Goal: Task Accomplishment & Management: Manage account settings

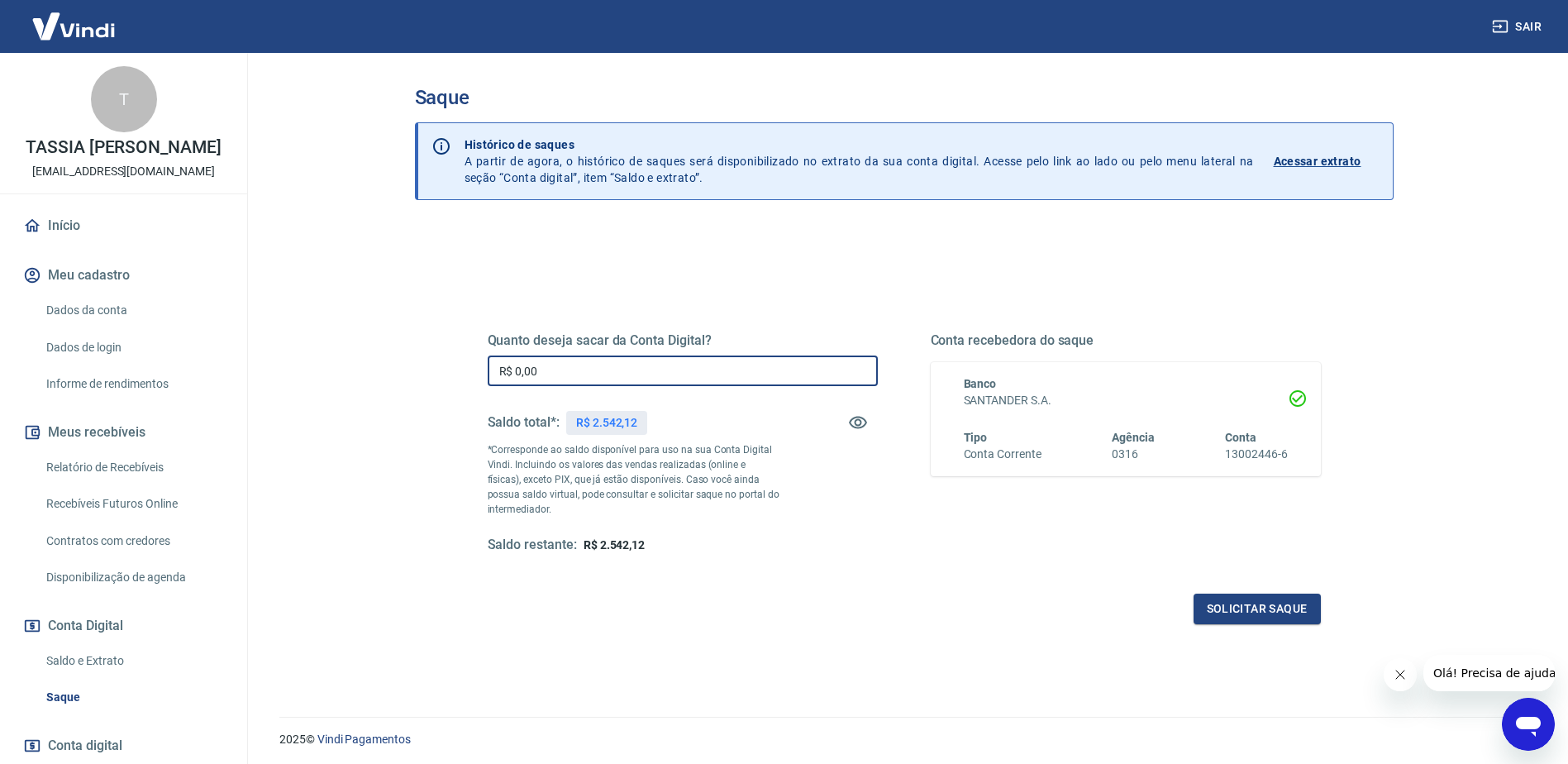
click at [709, 369] on input "R$ 0,00" at bounding box center [682, 370] width 390 height 30
type input "R$ 2.542,12"
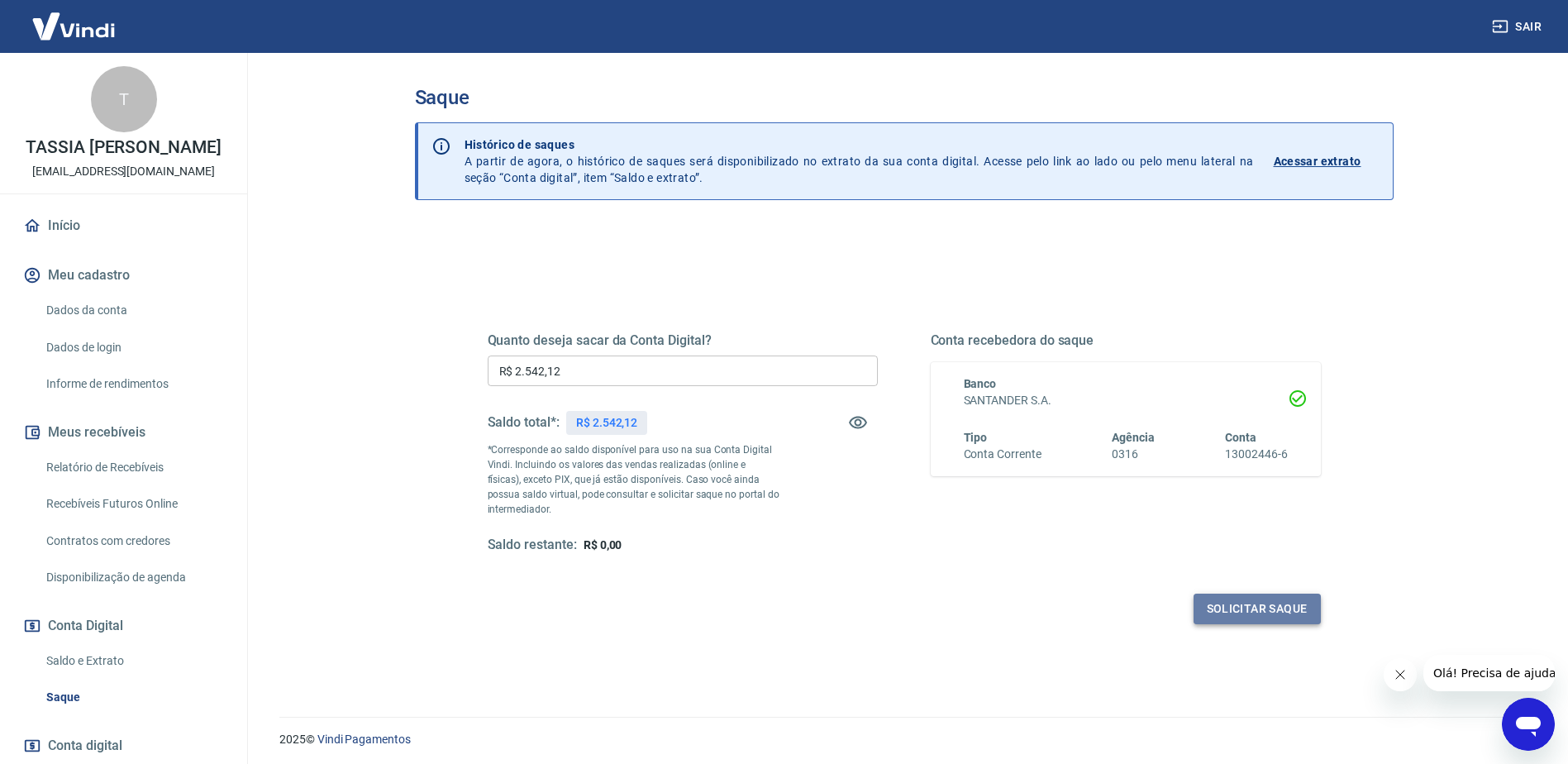
click at [1247, 623] on button "Solicitar saque" at bounding box center [1257, 608] width 127 height 30
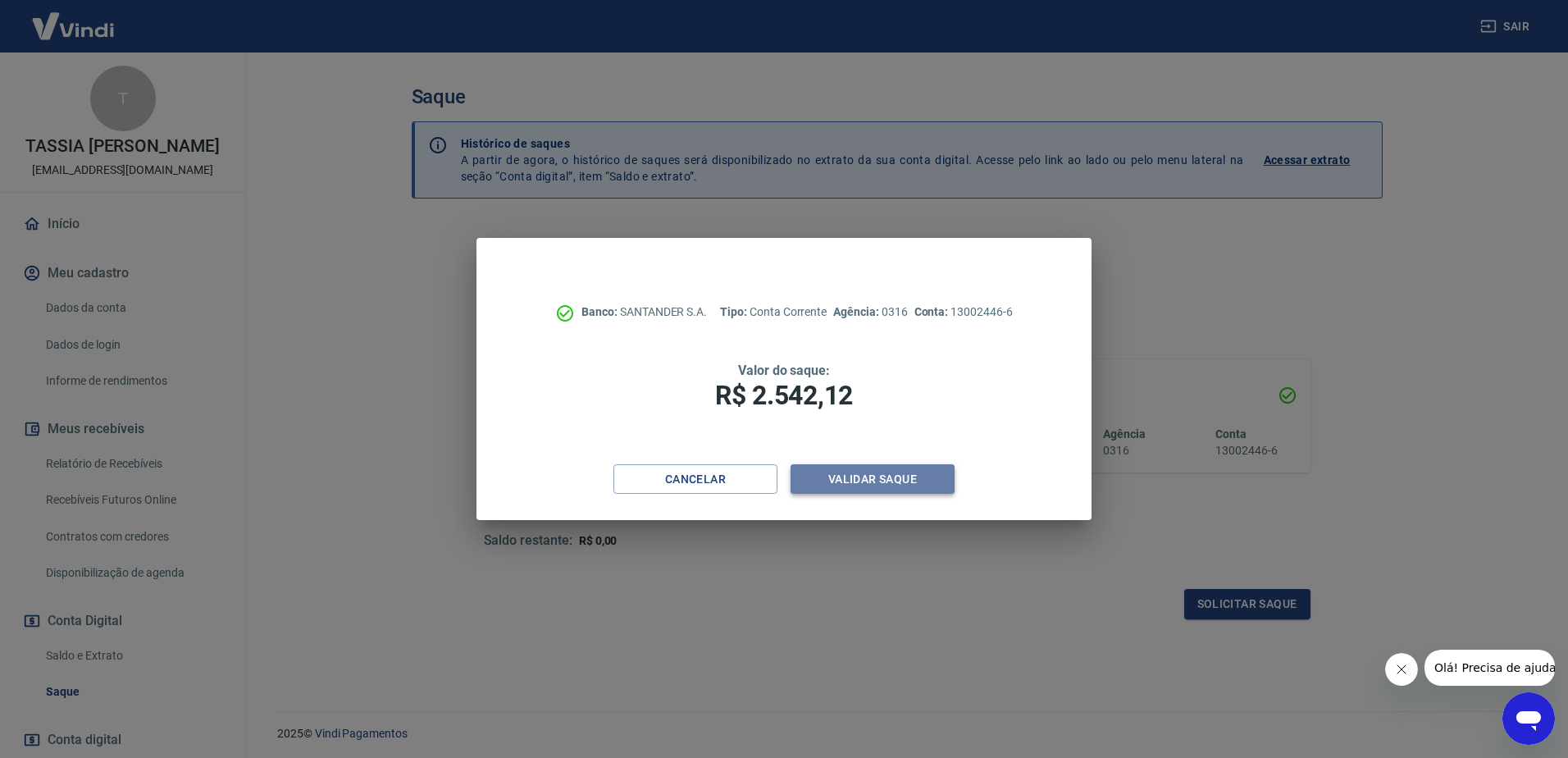
click at [880, 477] on button "Validar saque" at bounding box center [872, 479] width 164 height 30
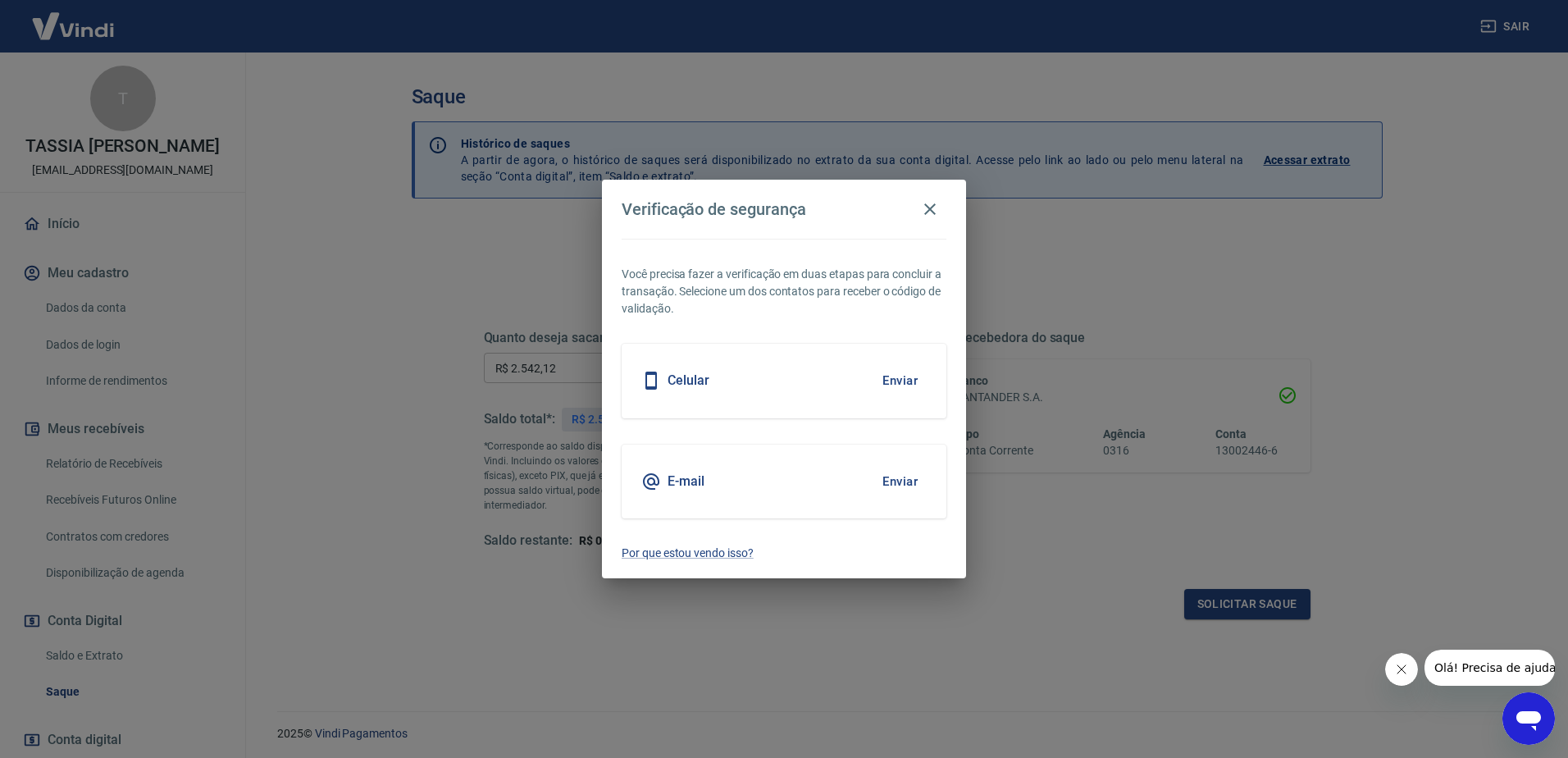
click at [935, 501] on div "E-mail Enviar" at bounding box center [784, 482] width 324 height 74
click at [886, 482] on button "Enviar" at bounding box center [900, 482] width 53 height 34
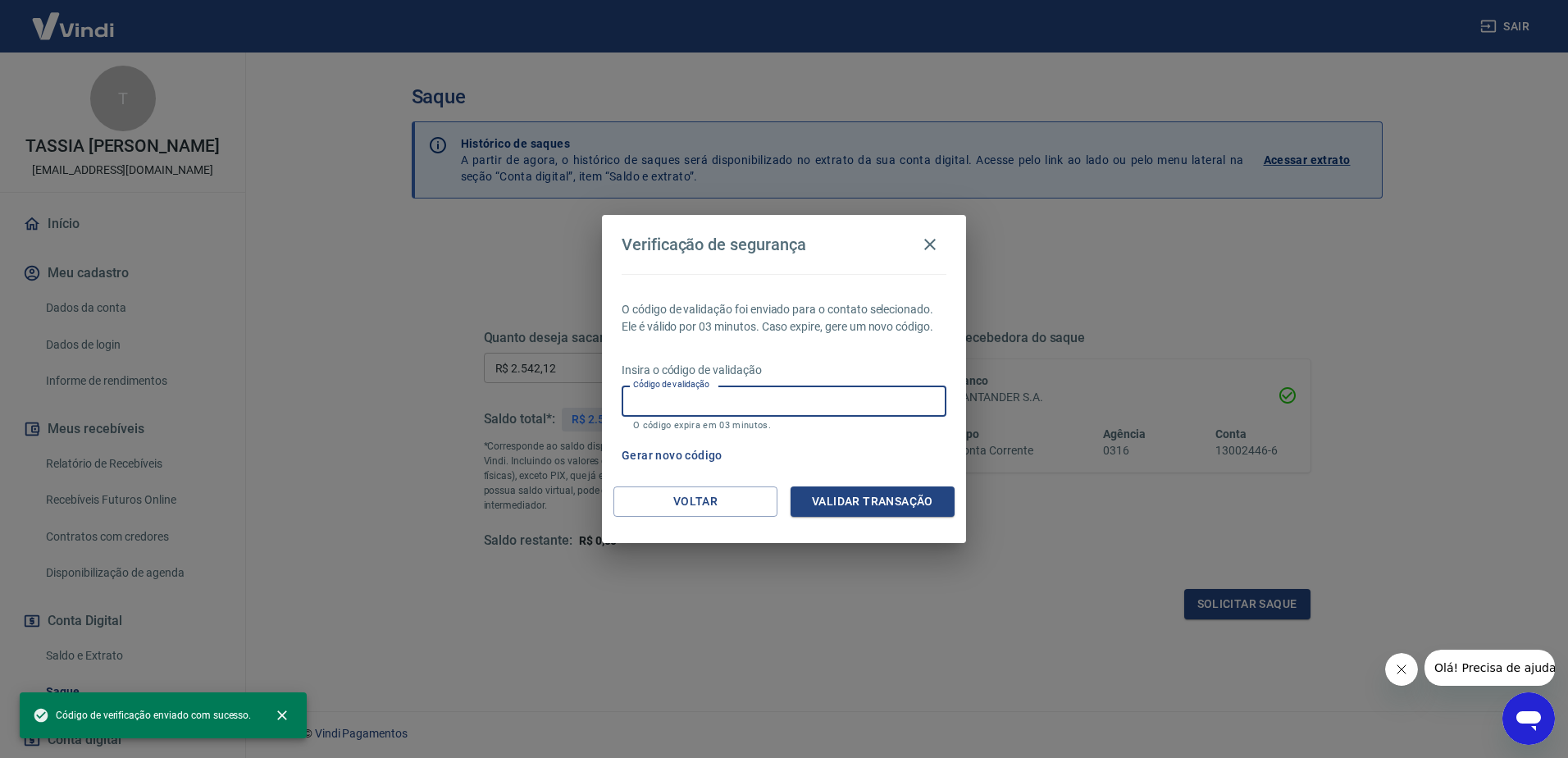
click at [827, 409] on input "Código de validação" at bounding box center [784, 400] width 324 height 30
paste input "820486"
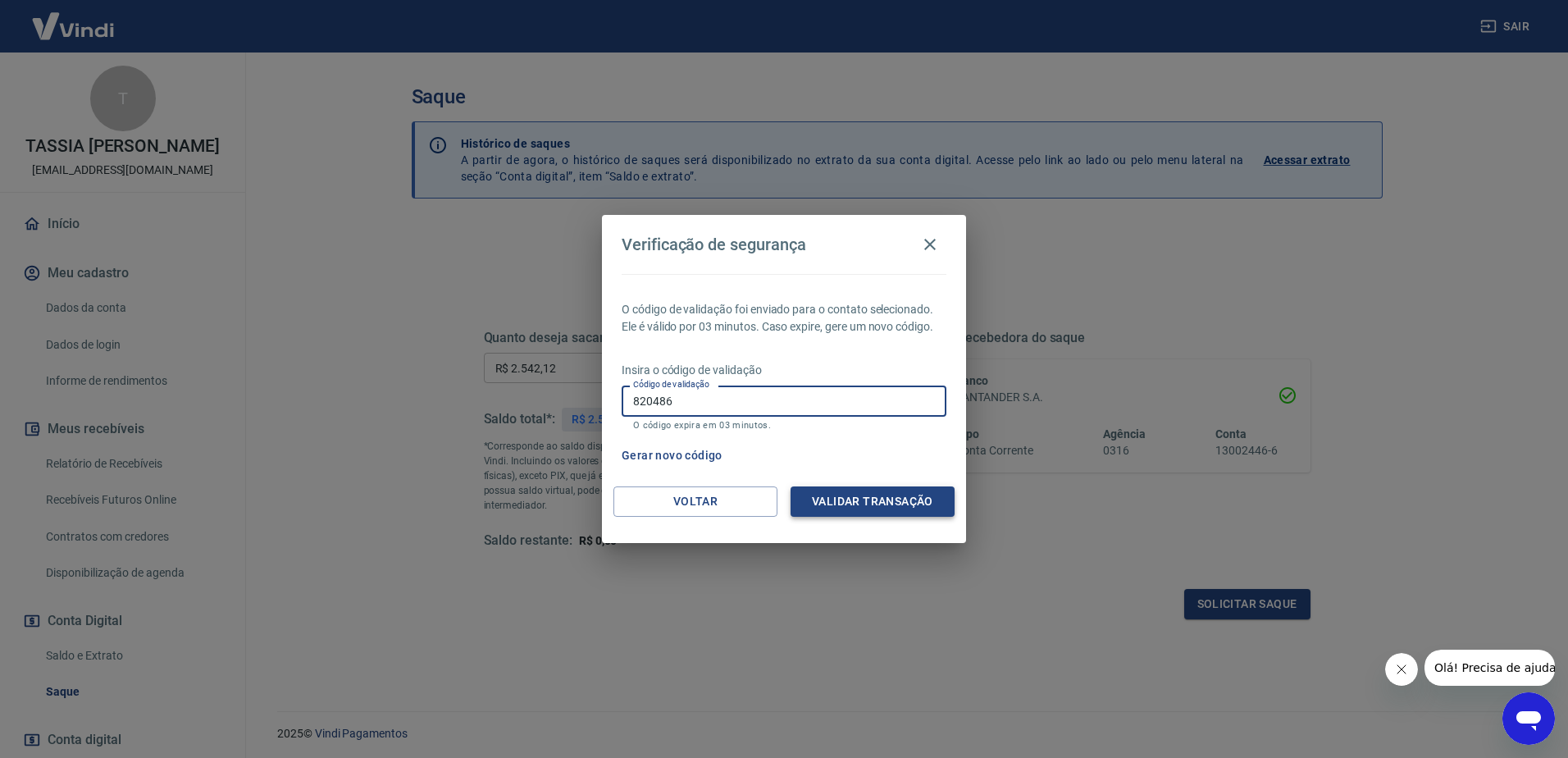
type input "820486"
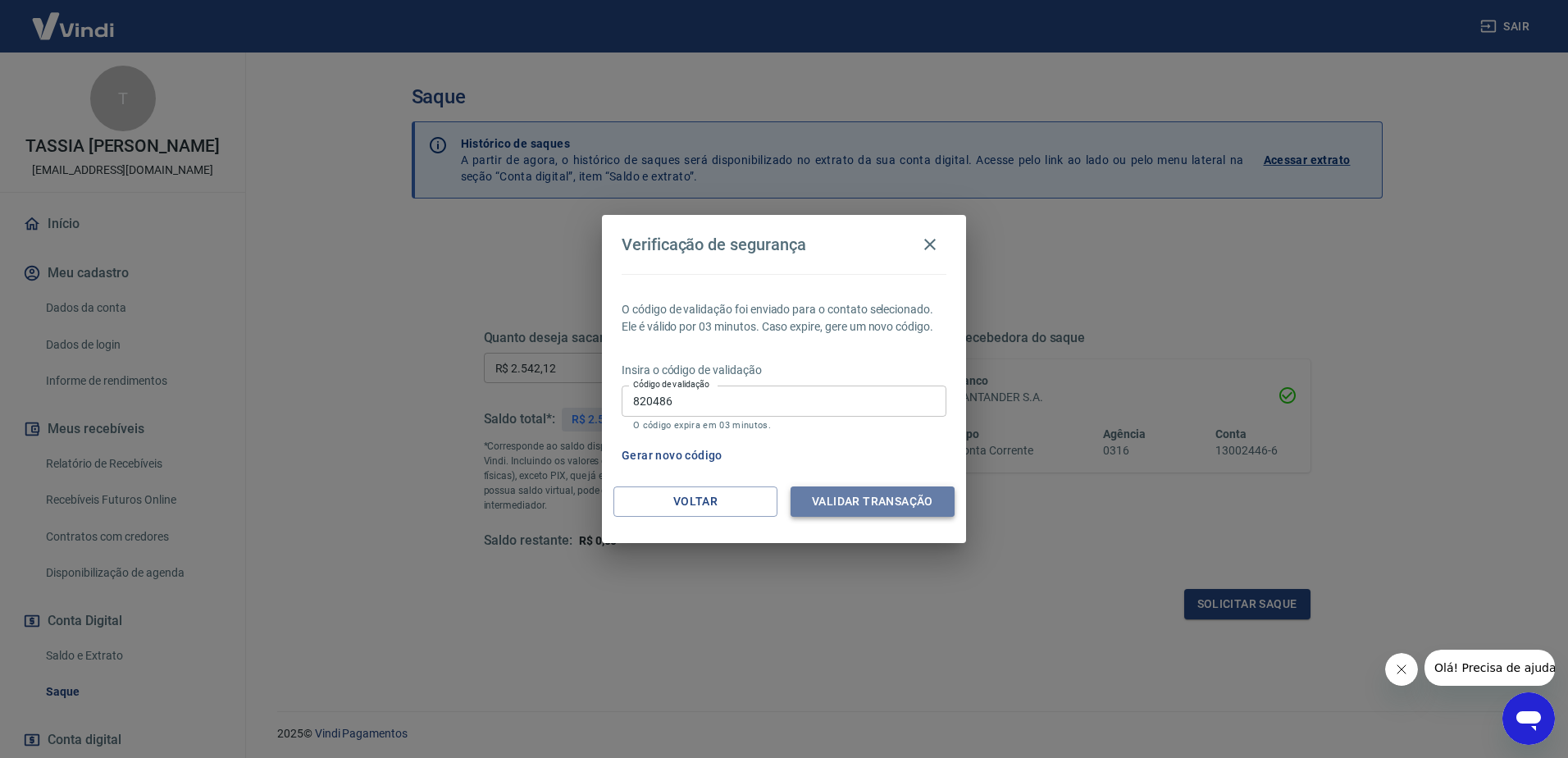
click at [901, 508] on button "Validar transação" at bounding box center [872, 501] width 164 height 30
